Goal: Task Accomplishment & Management: Manage account settings

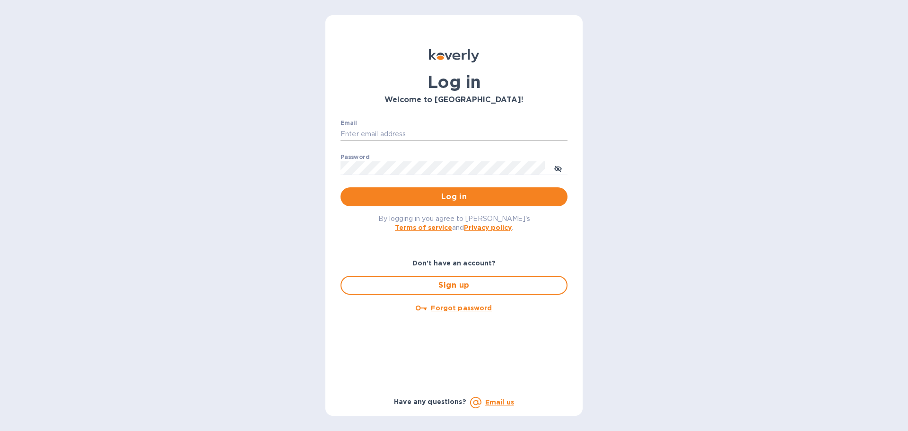
click at [411, 140] on input "Email" at bounding box center [453, 134] width 227 height 14
type input "[PERSON_NAME][EMAIL_ADDRESS][PERSON_NAME][DOMAIN_NAME]"
click at [445, 195] on span "Log in" at bounding box center [454, 196] width 212 height 11
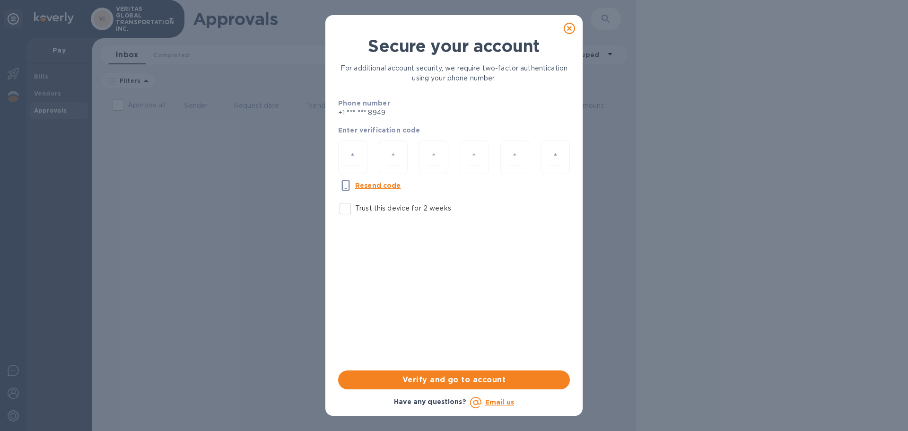
click at [346, 207] on input "Trust this device for 2 weeks" at bounding box center [345, 209] width 20 height 20
checkbox input "true"
click at [353, 153] on input "number" at bounding box center [352, 156] width 13 height 17
type input "1"
type input "3"
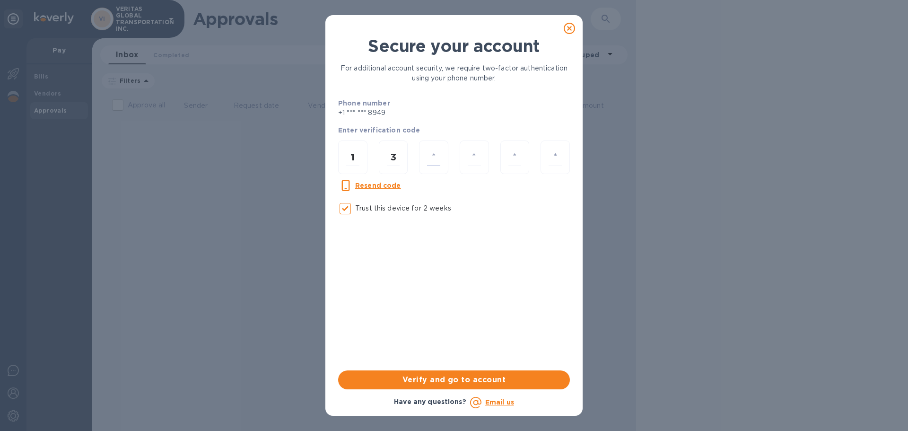
type input "2"
type input "1"
type input "7"
type input "2"
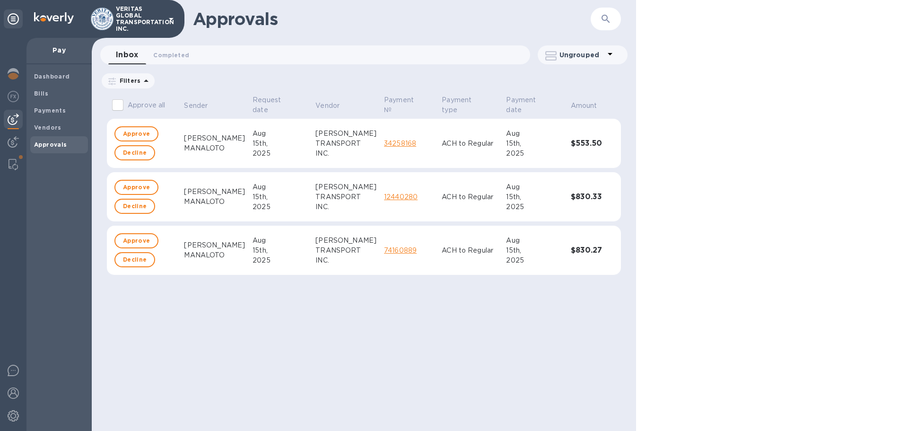
click at [117, 105] on input "Approve all" at bounding box center [118, 105] width 20 height 20
checkbox input "true"
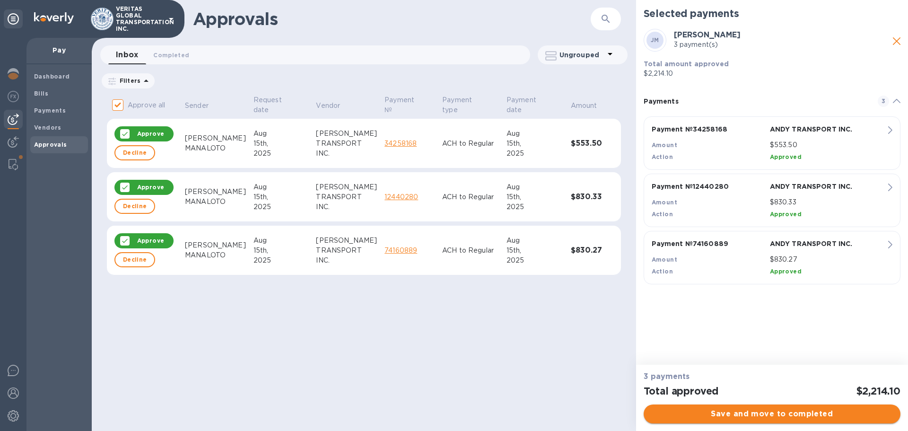
click at [761, 416] on span "Save and move to completed" at bounding box center [772, 413] width 242 height 11
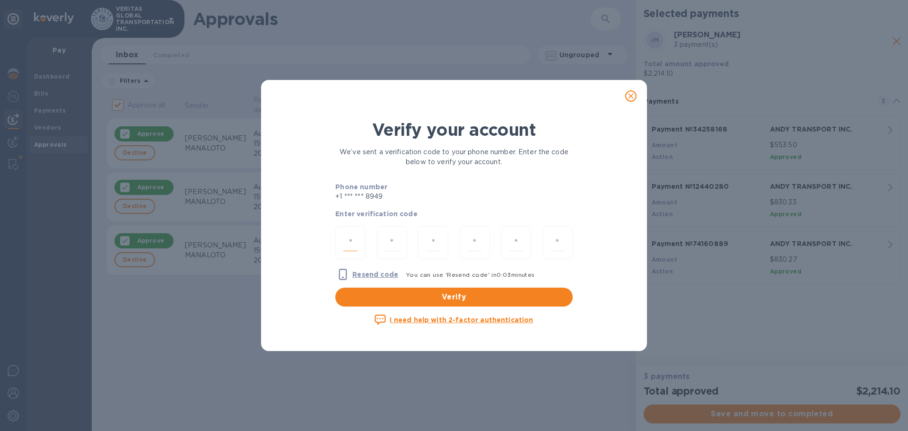
drag, startPoint x: 349, startPoint y: 242, endPoint x: 355, endPoint y: 243, distance: 5.2
click at [351, 243] on input "number" at bounding box center [350, 242] width 14 height 17
type input "5"
type input "2"
type input "7"
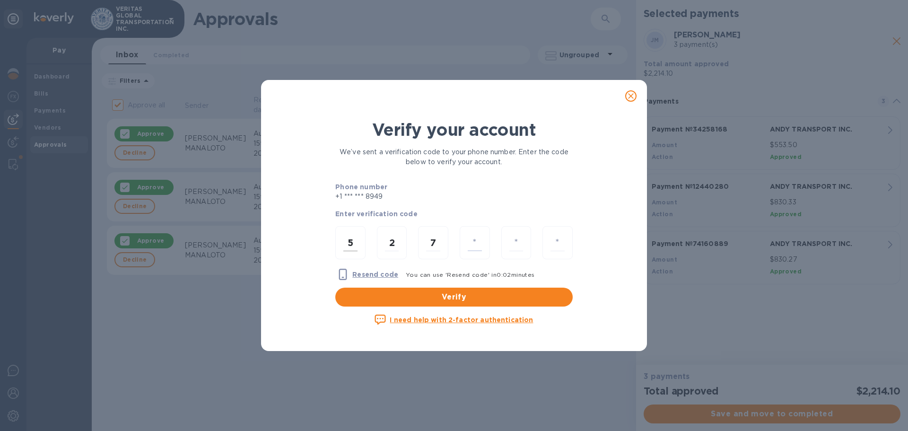
type input "9"
type input "8"
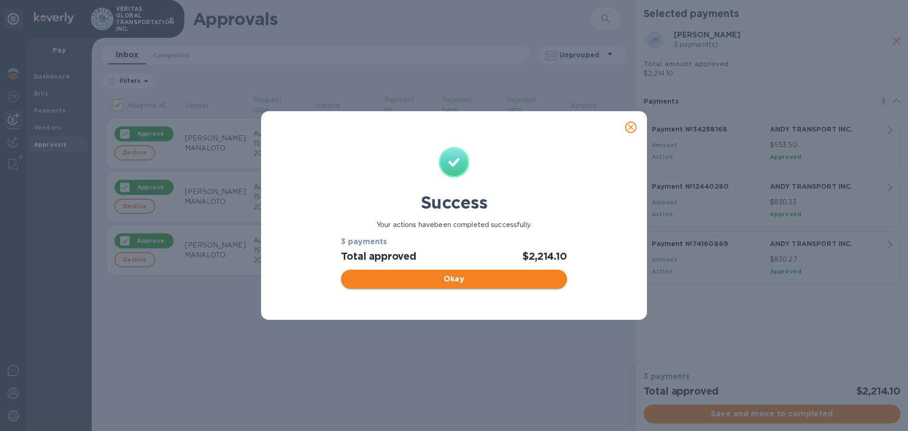
click at [457, 277] on span "Okay" at bounding box center [453, 278] width 210 height 11
checkbox input "false"
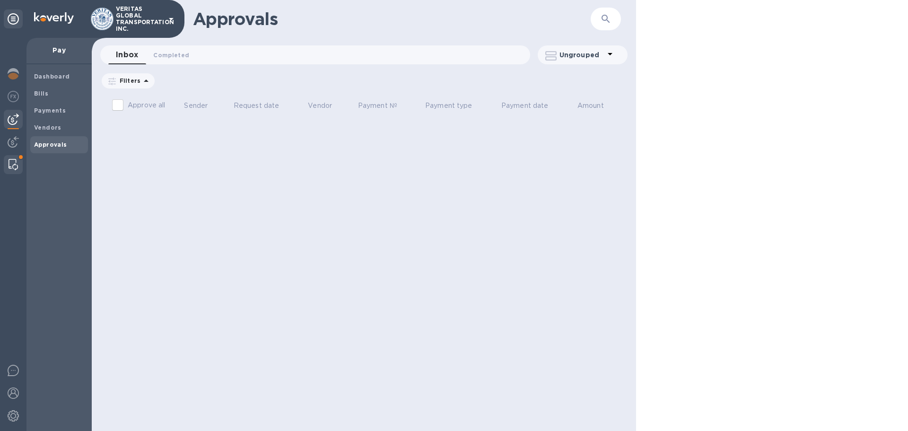
click at [16, 159] on img at bounding box center [13, 164] width 9 height 11
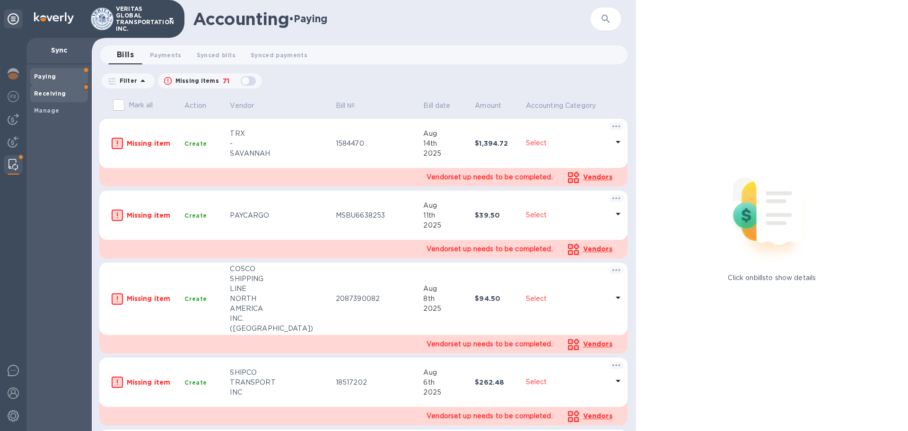
click at [59, 92] on b "Receiving" at bounding box center [50, 93] width 32 height 7
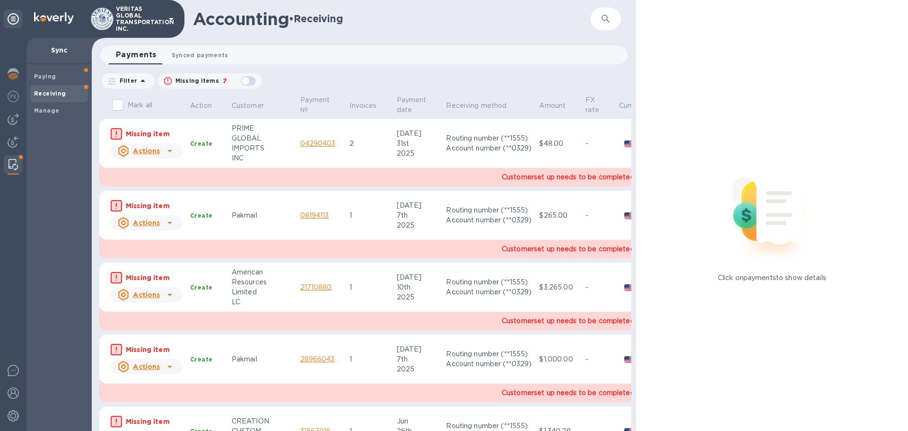
click at [201, 56] on span "Synced payments 0" at bounding box center [200, 55] width 57 height 10
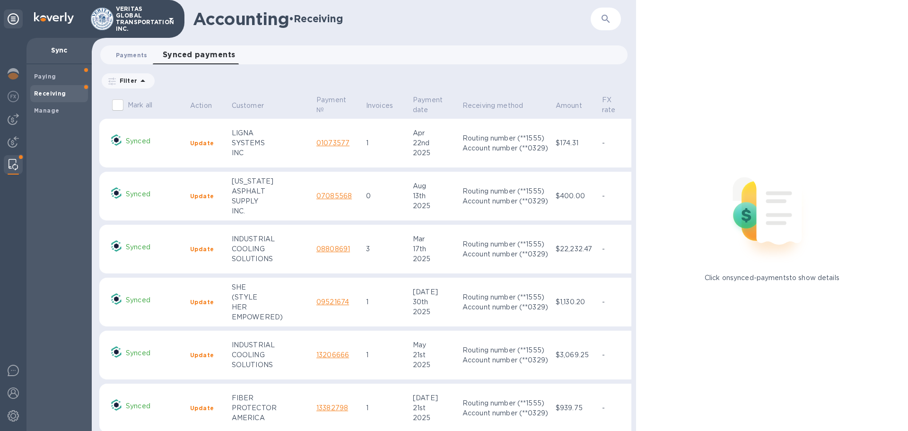
click at [127, 55] on span "Payments 0" at bounding box center [132, 55] width 32 height 10
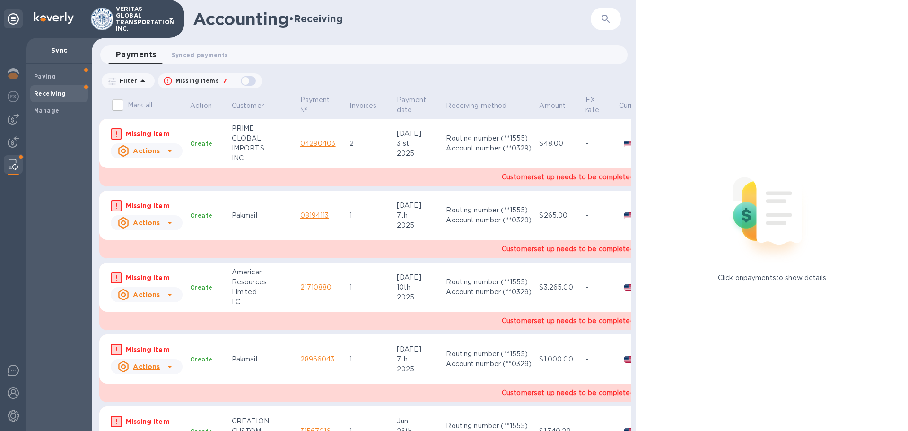
click at [166, 223] on icon at bounding box center [169, 222] width 11 height 11
click at [164, 264] on b "Mark as synced" at bounding box center [181, 261] width 53 height 8
click at [171, 222] on icon at bounding box center [169, 222] width 11 height 11
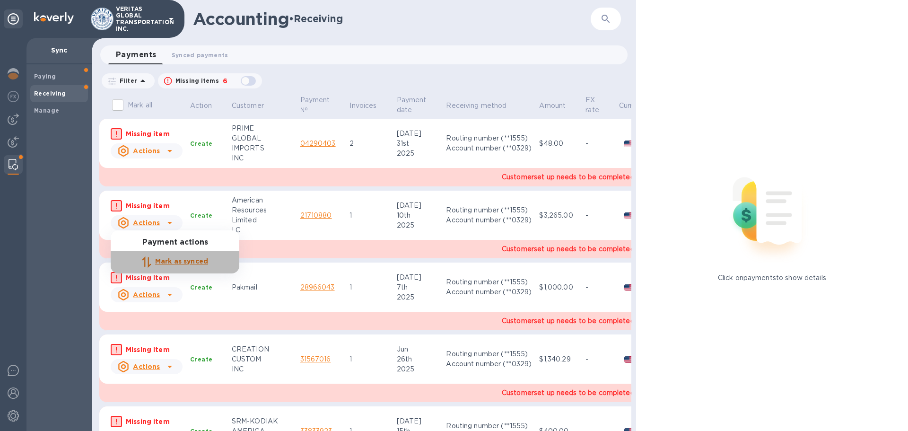
drag, startPoint x: 165, startPoint y: 258, endPoint x: 179, endPoint y: 218, distance: 42.0
click at [165, 258] on b "Mark as synced" at bounding box center [181, 261] width 53 height 8
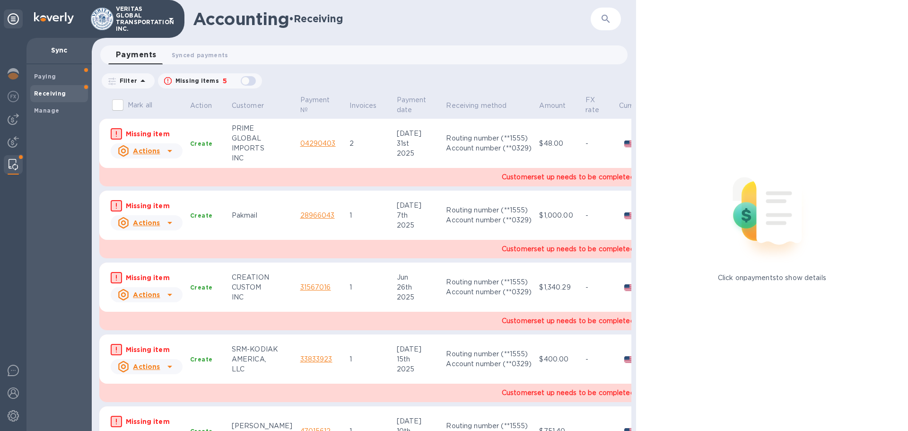
click at [169, 150] on icon at bounding box center [169, 151] width 5 height 2
click at [165, 186] on b "Mark as synced" at bounding box center [181, 189] width 53 height 8
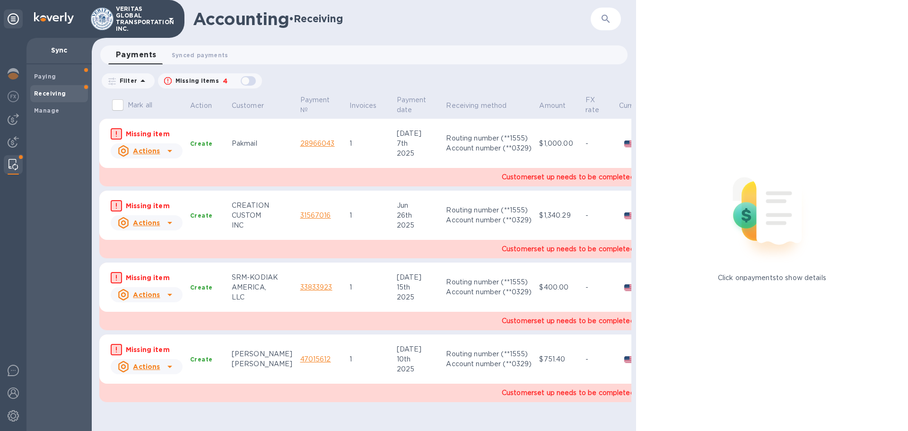
click at [169, 222] on icon at bounding box center [169, 223] width 5 height 2
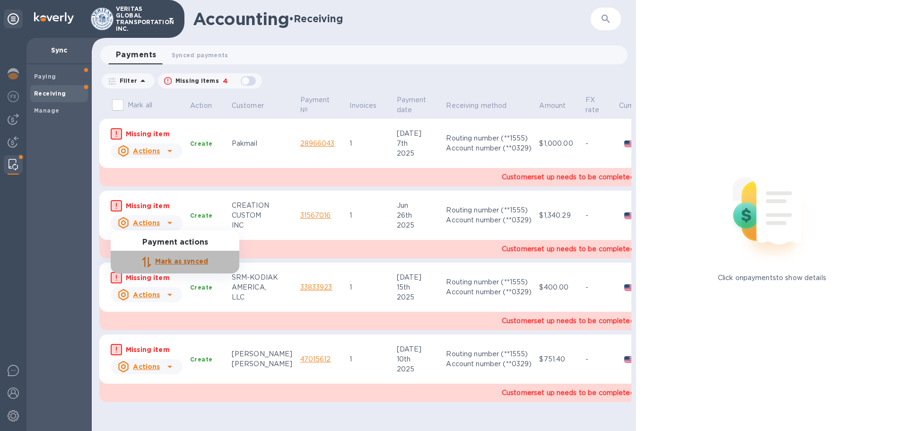
click at [161, 262] on b "Mark as synced" at bounding box center [181, 261] width 53 height 8
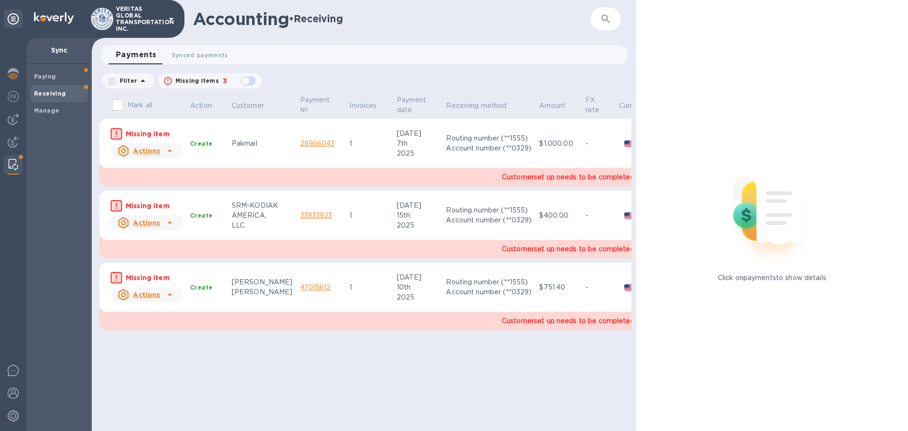
click at [167, 150] on icon at bounding box center [169, 150] width 11 height 11
click at [169, 190] on b "Mark as synced" at bounding box center [181, 189] width 53 height 8
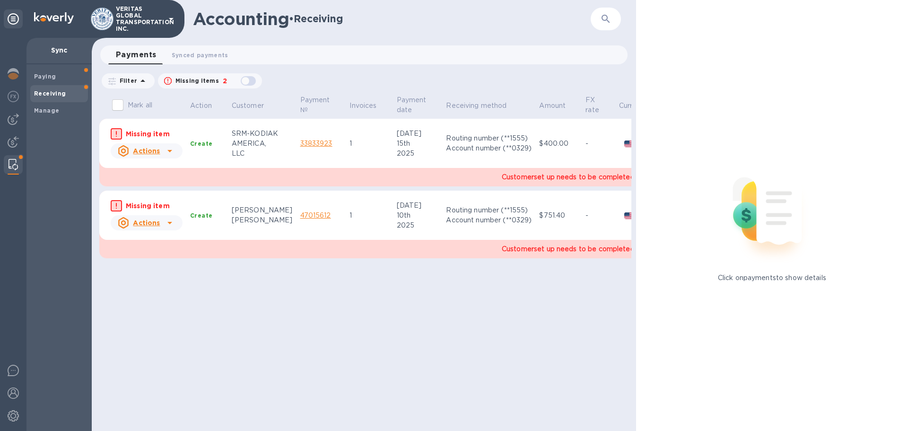
click at [164, 225] on icon at bounding box center [169, 222] width 11 height 11
click at [163, 266] on p "Mark as synced" at bounding box center [181, 261] width 53 height 10
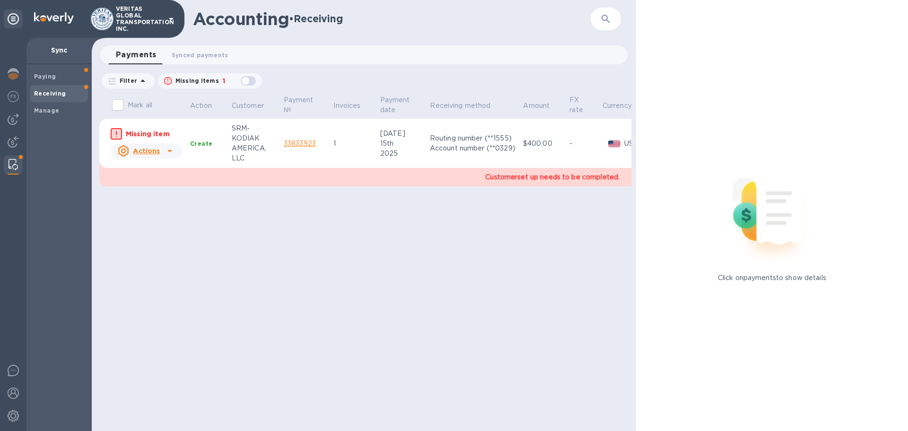
click at [171, 151] on icon at bounding box center [169, 150] width 11 height 11
click at [175, 189] on b "Mark as synced" at bounding box center [181, 189] width 53 height 8
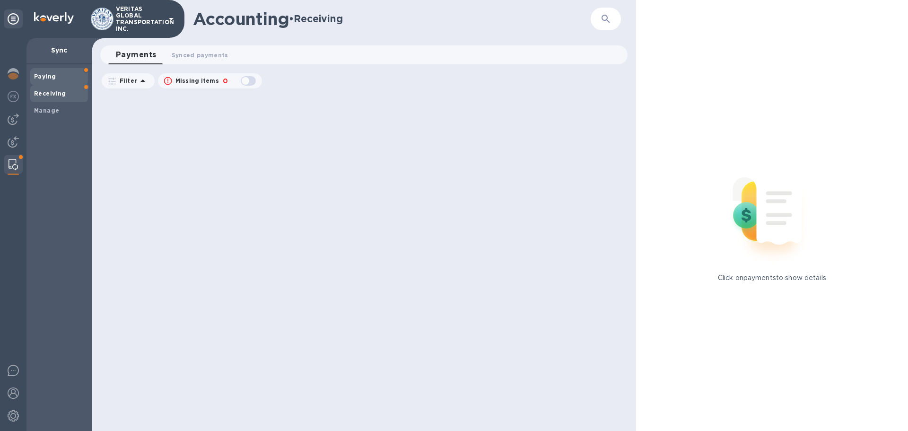
click at [59, 79] on span "Paying" at bounding box center [59, 76] width 50 height 9
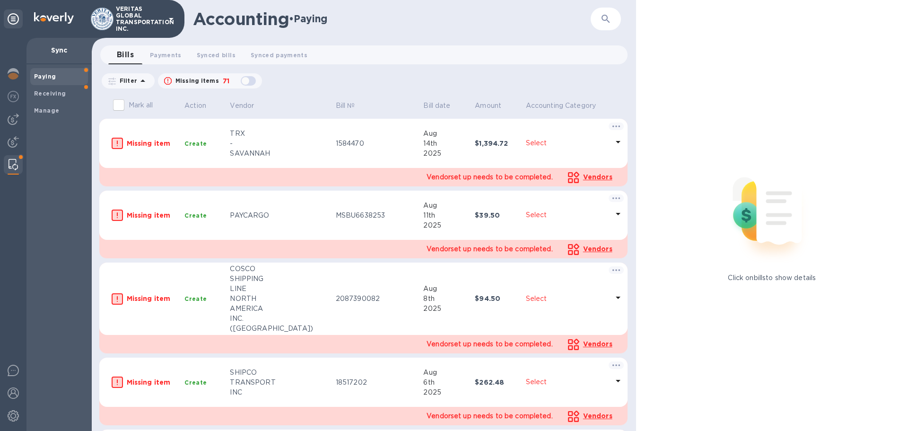
click at [167, 19] on icon at bounding box center [170, 18] width 11 height 11
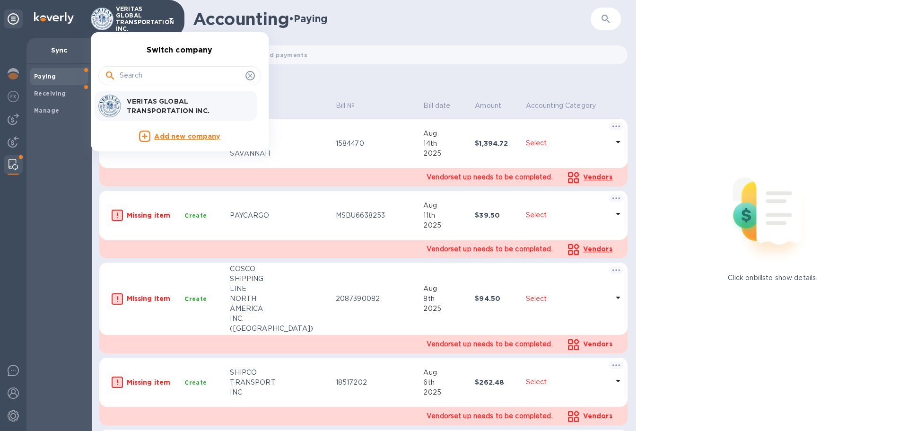
click at [365, 28] on div at bounding box center [454, 215] width 908 height 431
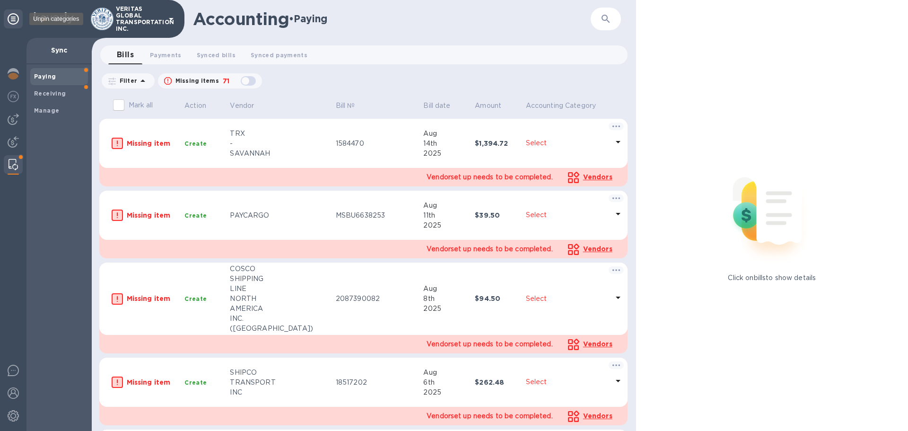
click at [13, 21] on icon at bounding box center [13, 18] width 11 height 11
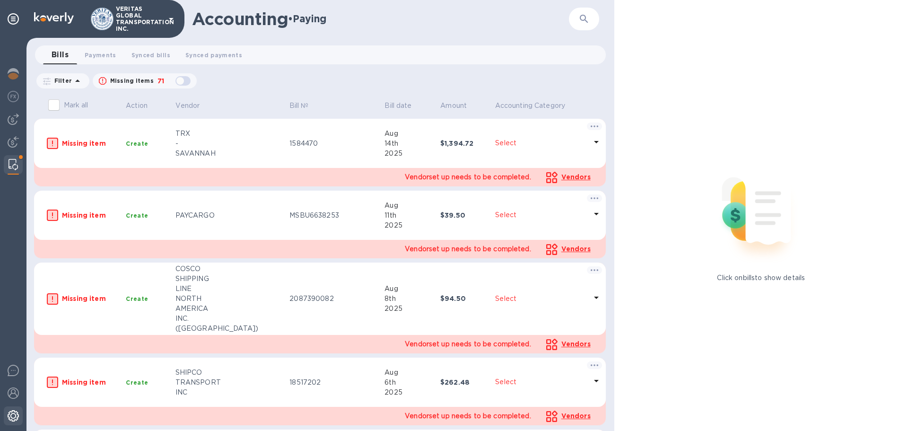
click at [14, 416] on img at bounding box center [13, 415] width 11 height 11
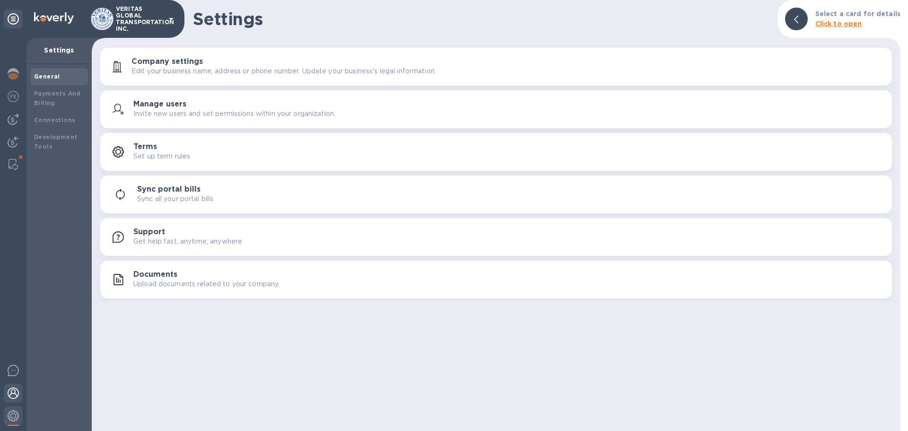
click at [12, 401] on div at bounding box center [13, 393] width 19 height 21
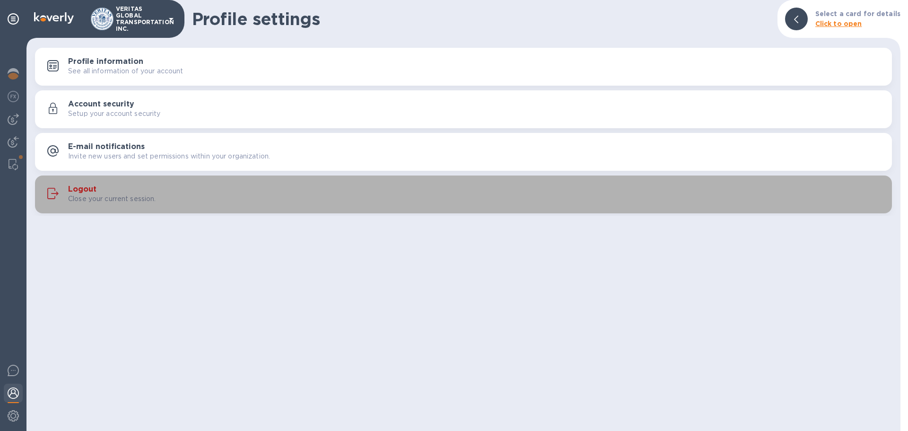
click at [81, 190] on h3 "Logout" at bounding box center [82, 189] width 28 height 9
